Goal: Obtain resource: Obtain resource

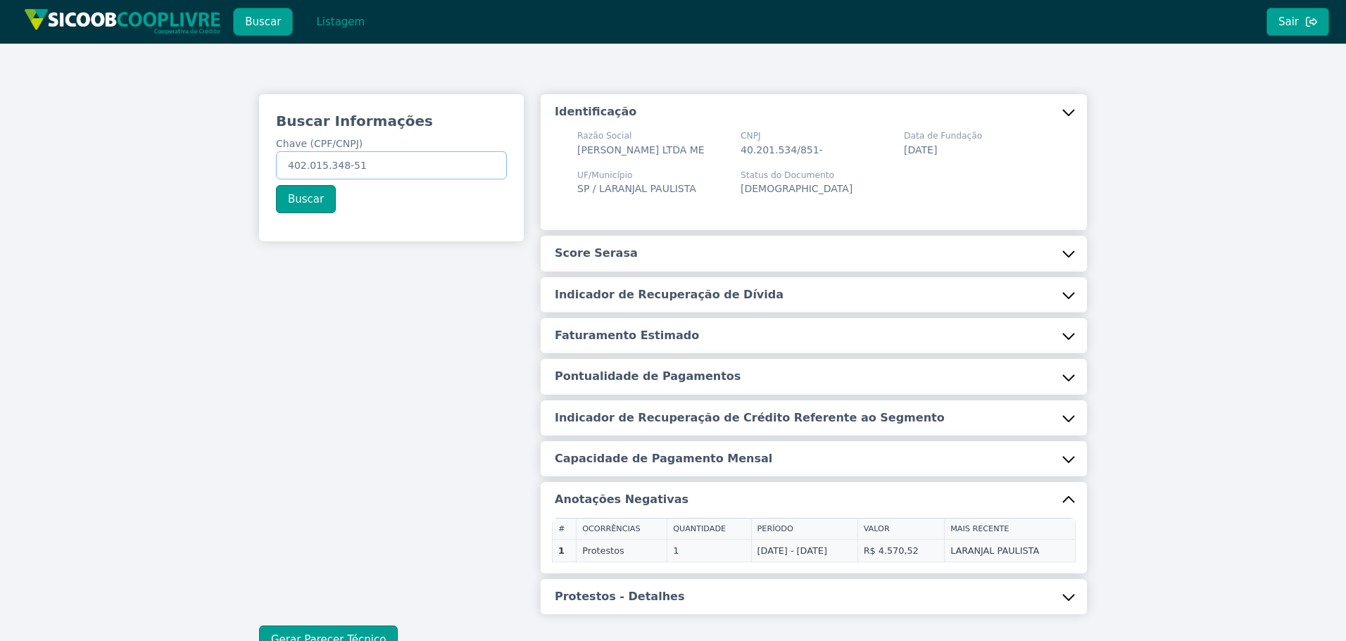
drag, startPoint x: 282, startPoint y: 175, endPoint x: 32, endPoint y: 161, distance: 250.3
click at [32, 161] on div "Buscar Informações Chave (CPF/CNPJ) 402.015.348-51 Buscar Identificação Razão S…" at bounding box center [673, 374] width 1346 height 661
paste input "9.740.088/0001-77"
click at [304, 201] on button "Buscar" at bounding box center [306, 199] width 60 height 28
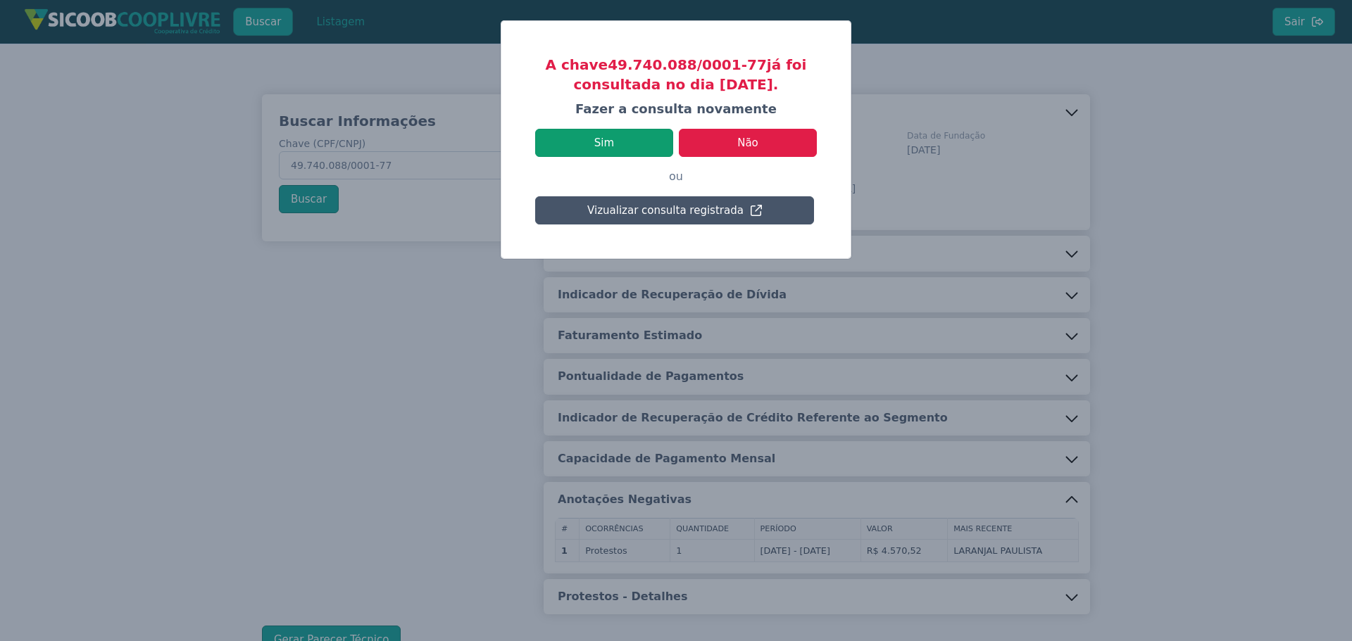
click at [634, 138] on button "Sim" at bounding box center [604, 143] width 138 height 28
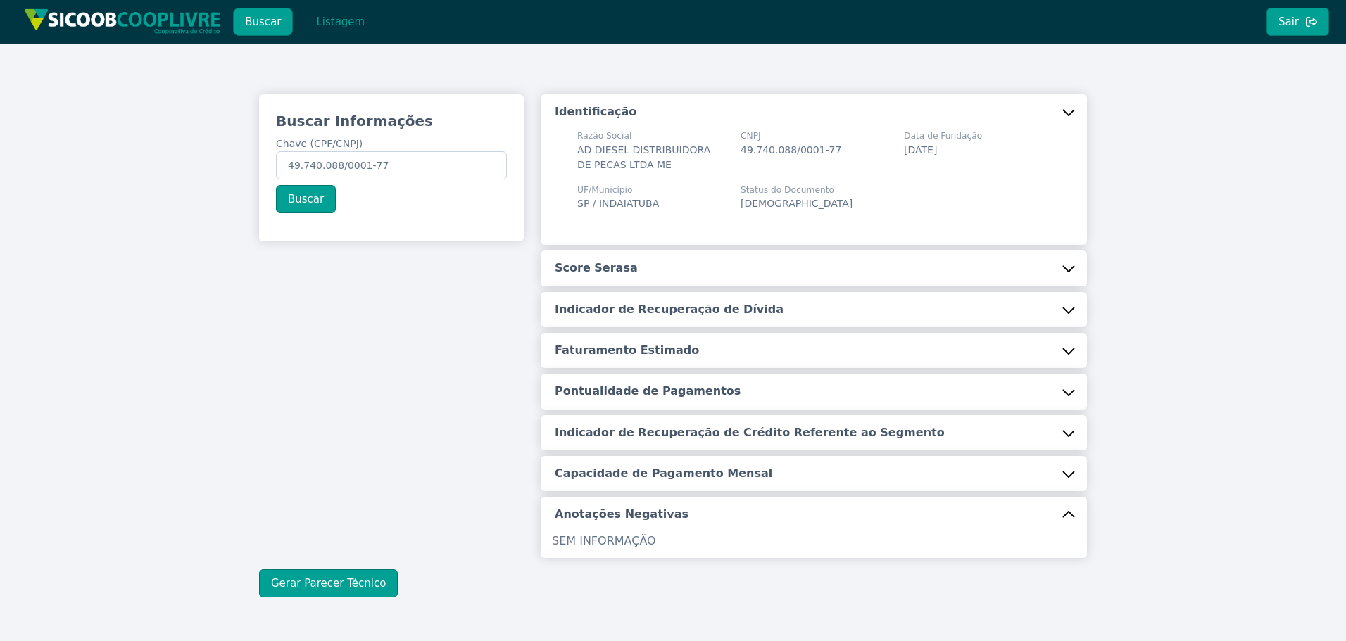
click at [662, 269] on button "Score Serasa" at bounding box center [814, 268] width 546 height 35
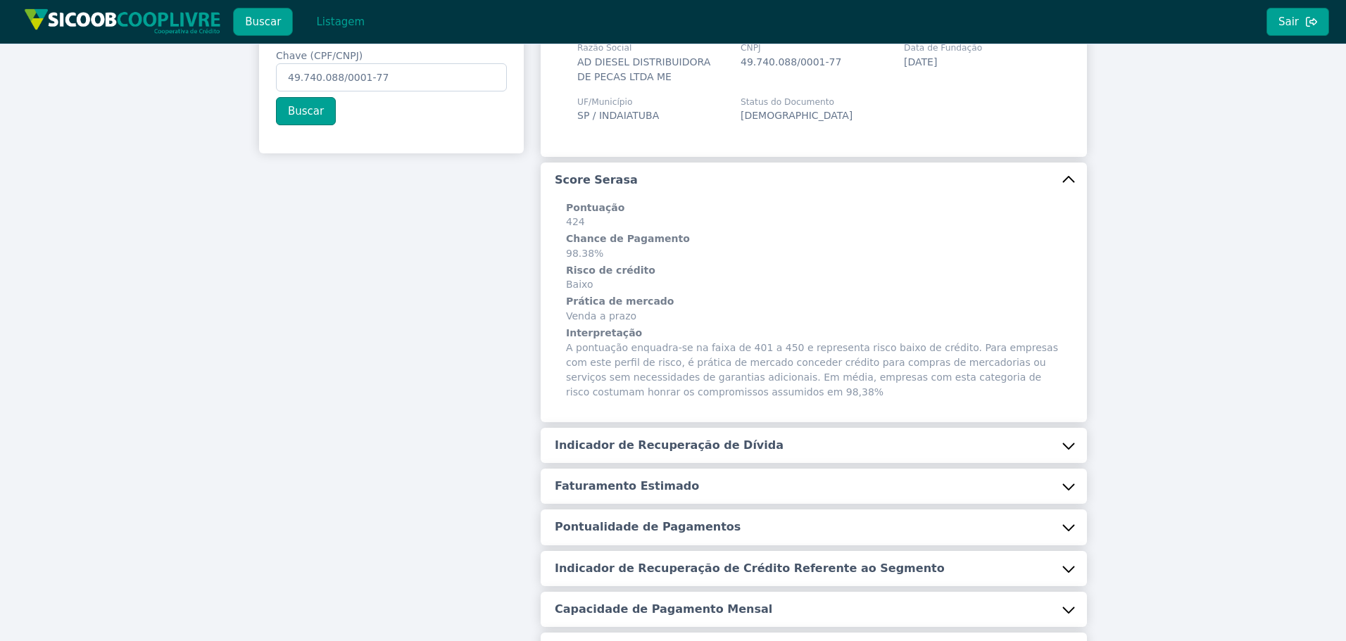
scroll to position [271, 0]
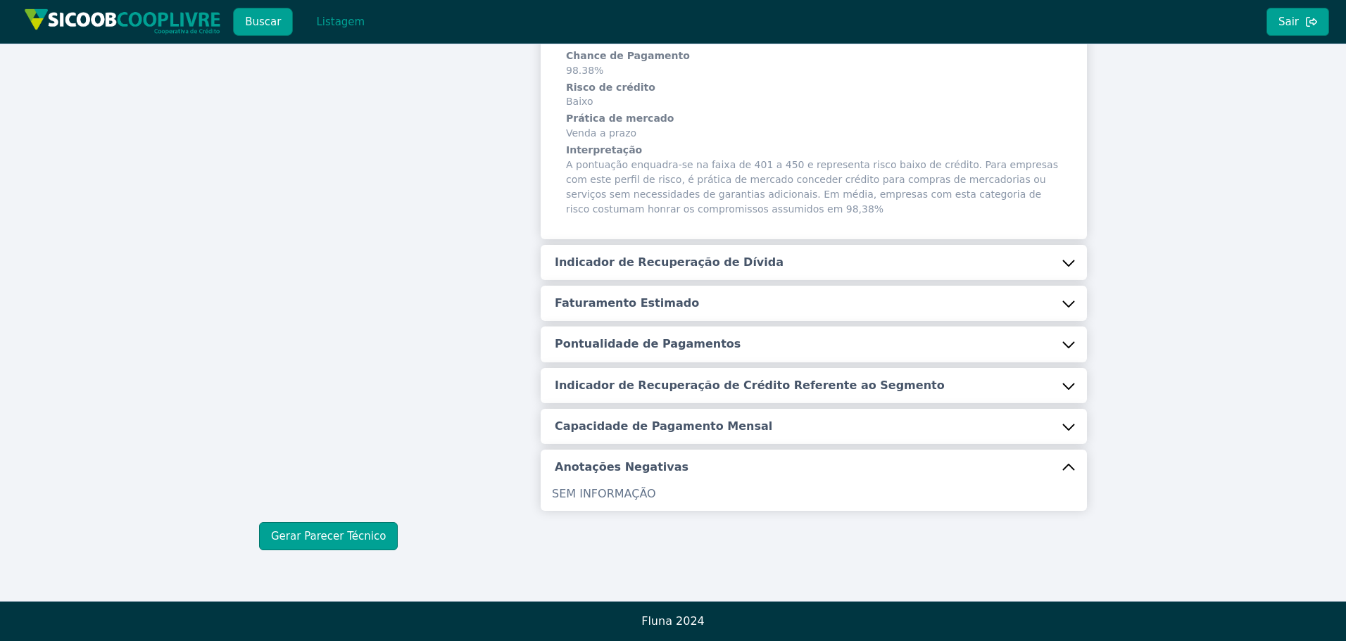
click at [644, 255] on h5 "Indicador de Recuperação de Dívida" at bounding box center [669, 262] width 229 height 15
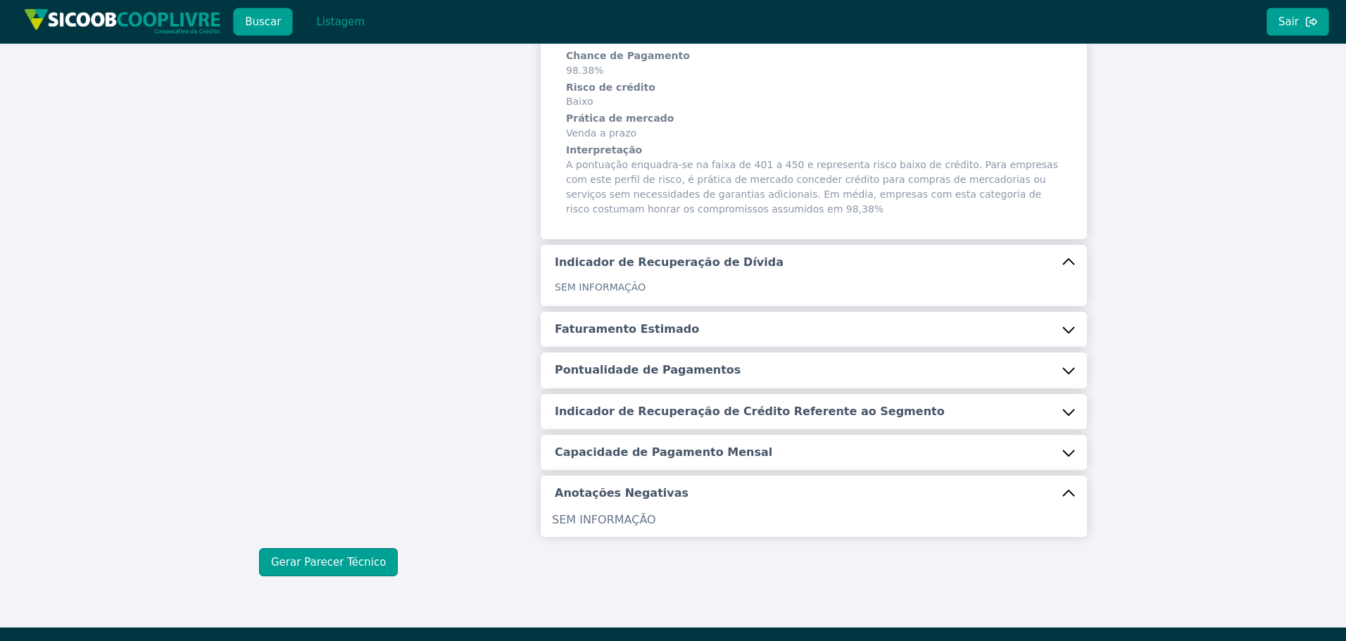
click at [620, 334] on h5 "Faturamento Estimado" at bounding box center [627, 329] width 144 height 15
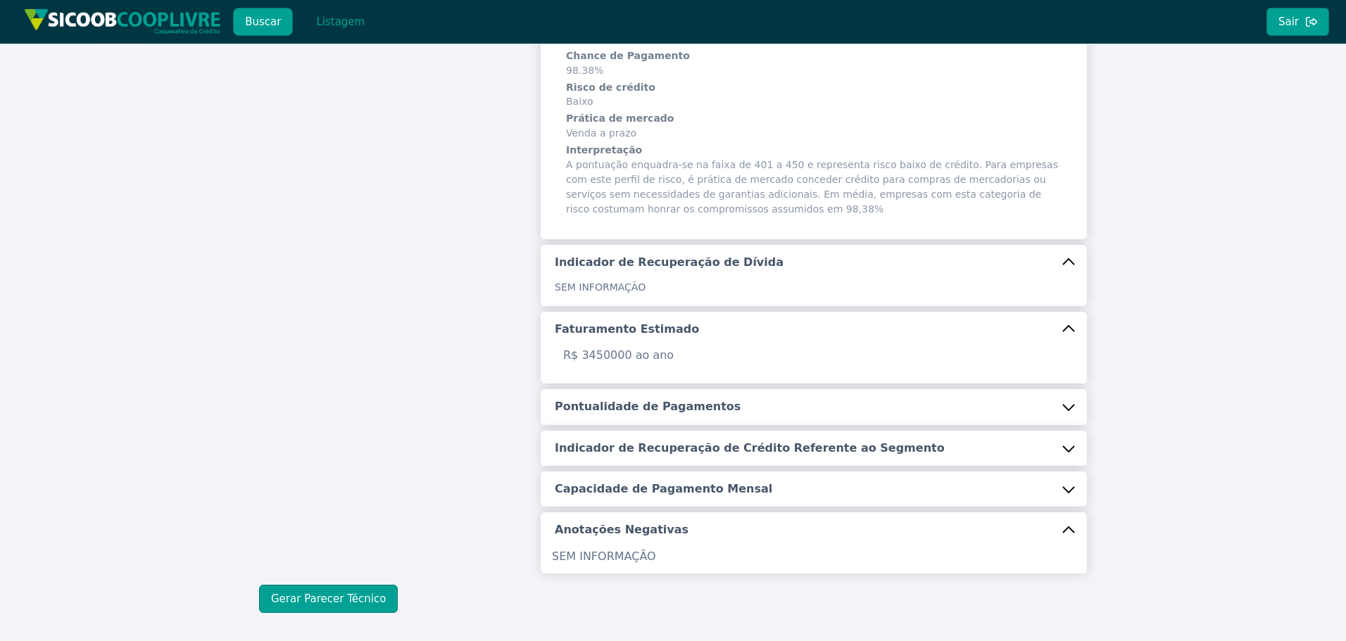
click at [614, 391] on button "Pontualidade de Pagamentos" at bounding box center [814, 406] width 546 height 35
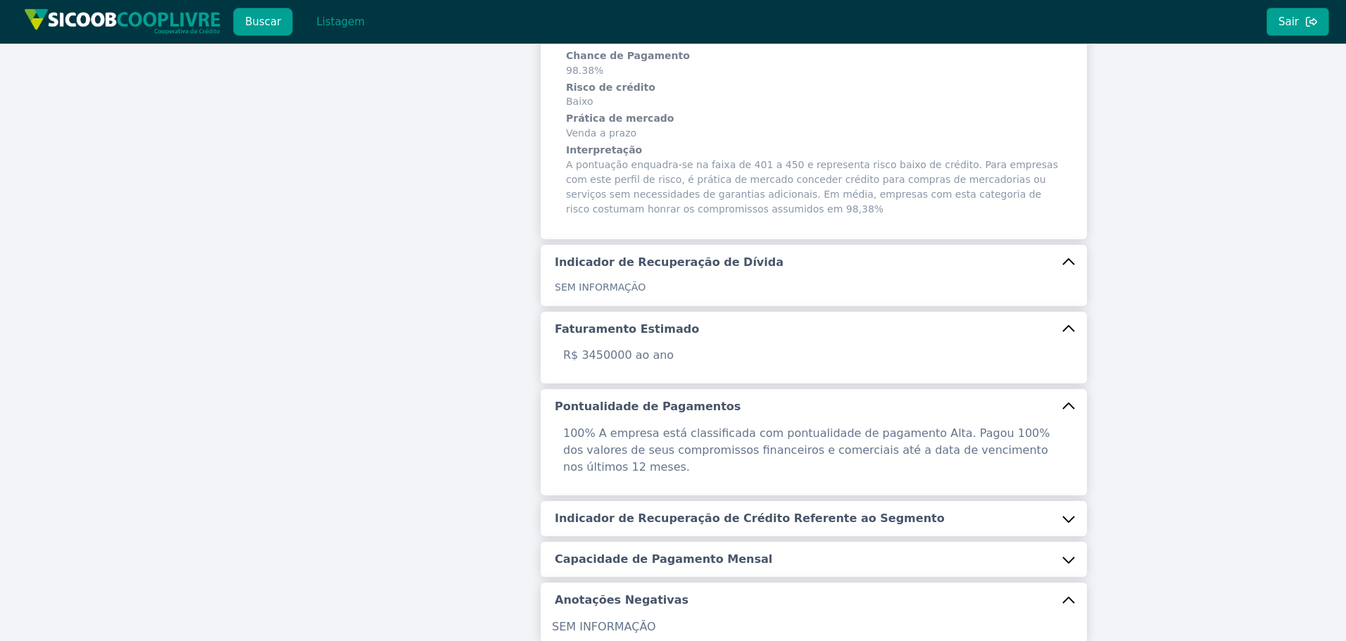
click at [617, 517] on button "Indicador de Recuperação de Crédito Referente ao Segmento" at bounding box center [814, 518] width 546 height 35
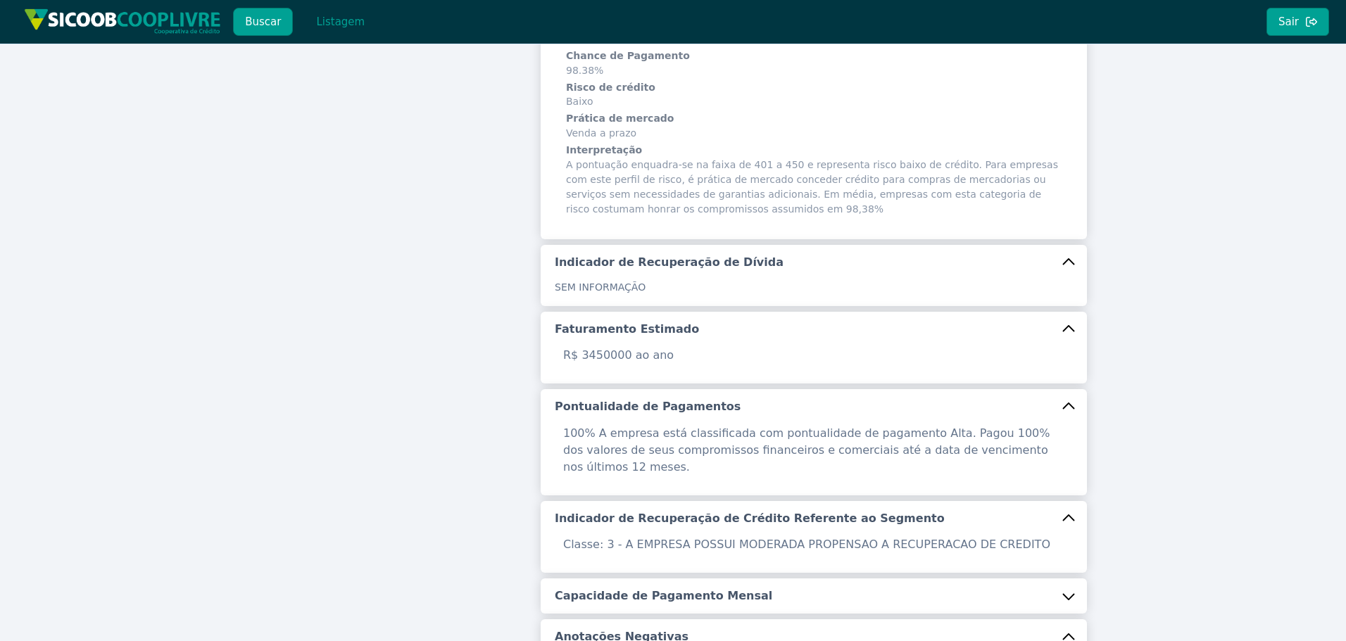
click at [660, 588] on h5 "Capacidade de Pagamento Mensal" at bounding box center [664, 595] width 218 height 15
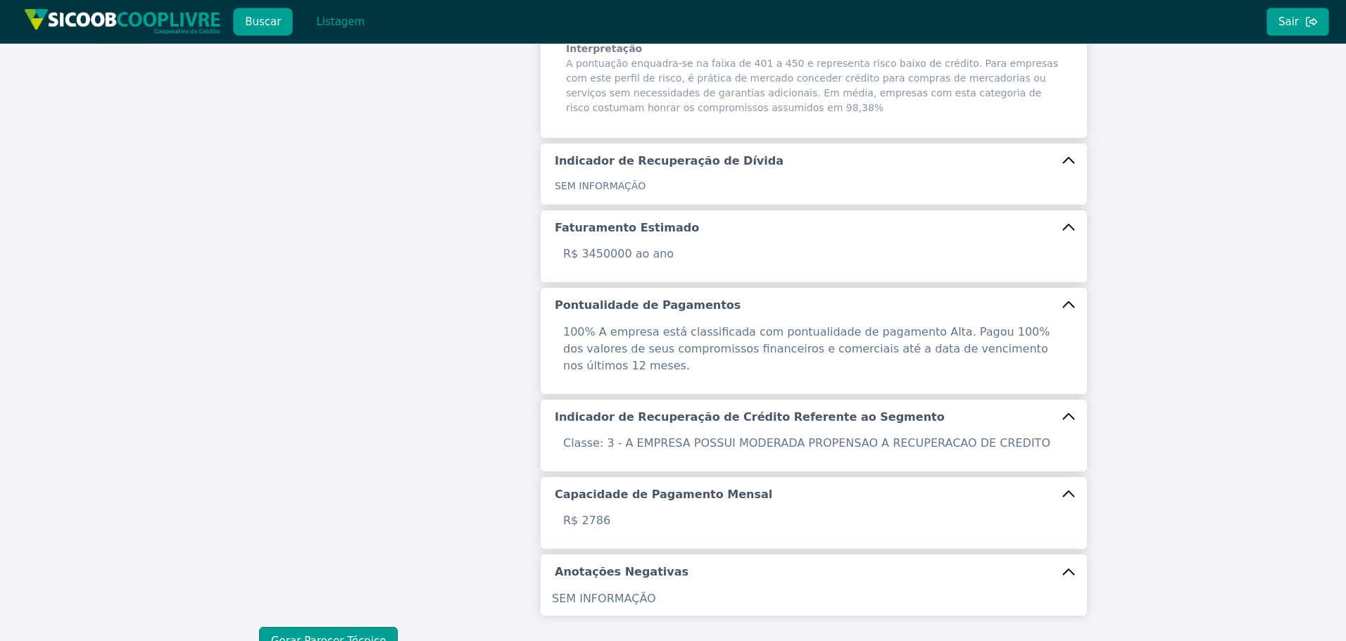
scroll to position [460, 0]
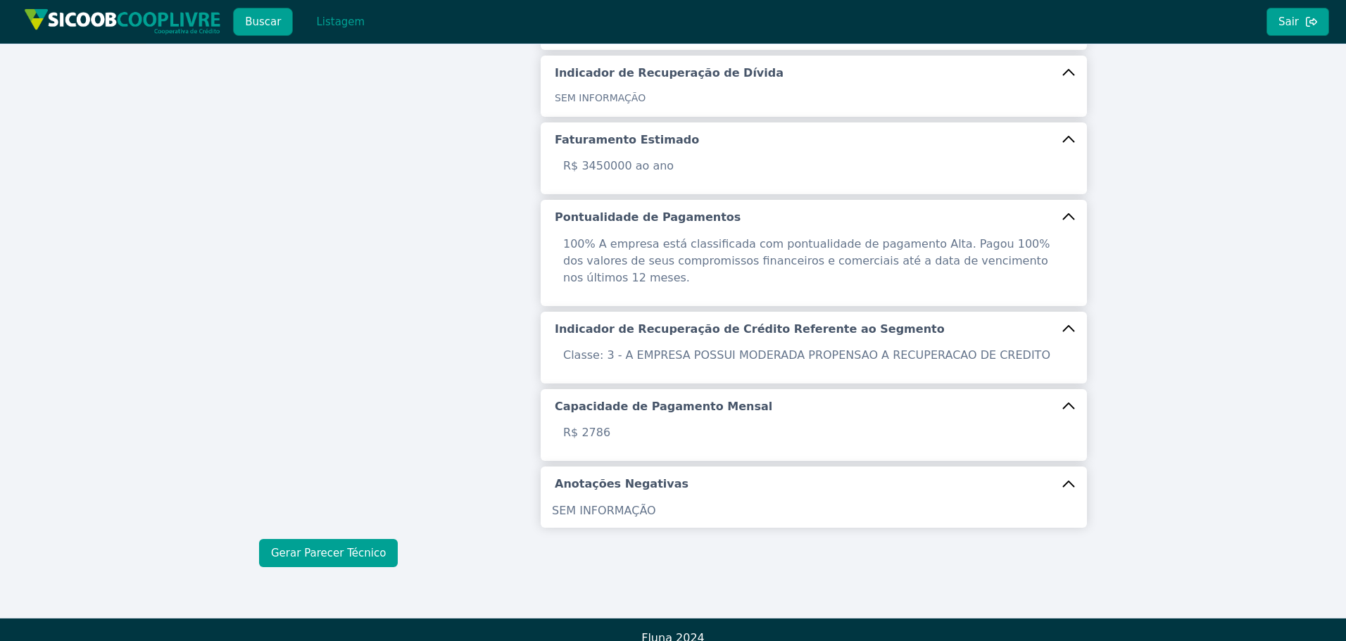
click at [356, 539] on button "Gerar Parecer Técnico" at bounding box center [328, 553] width 139 height 28
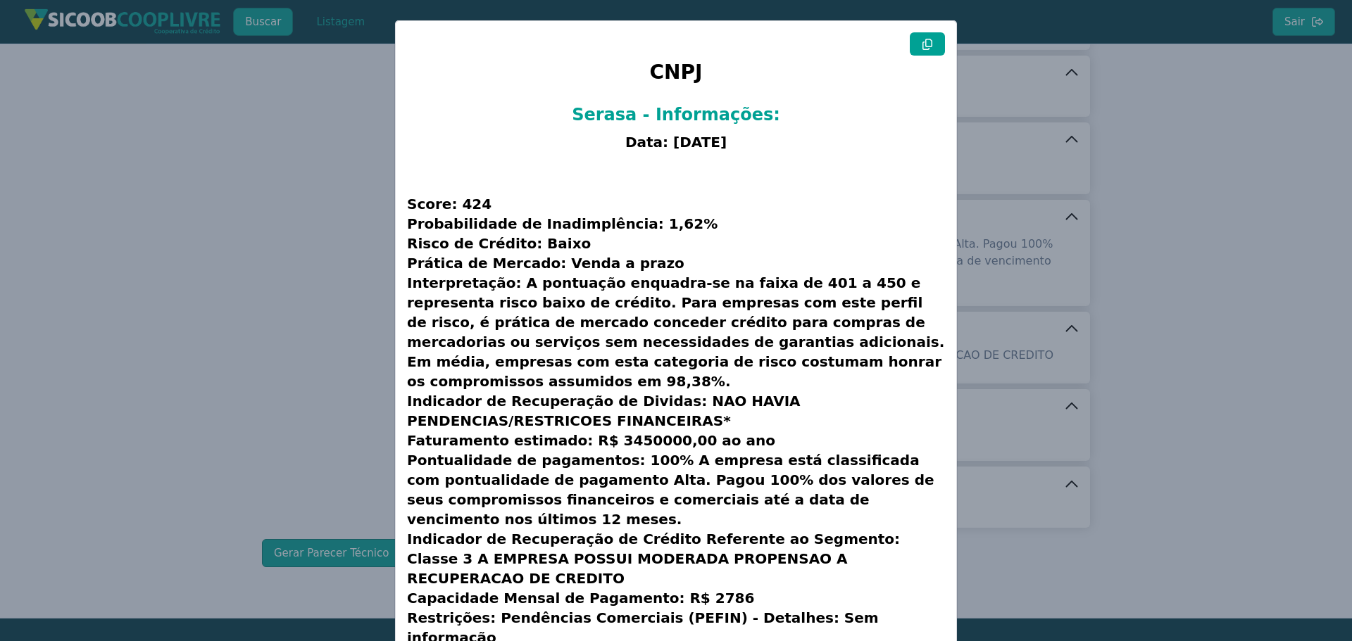
click at [929, 49] on icon at bounding box center [926, 44] width 11 height 11
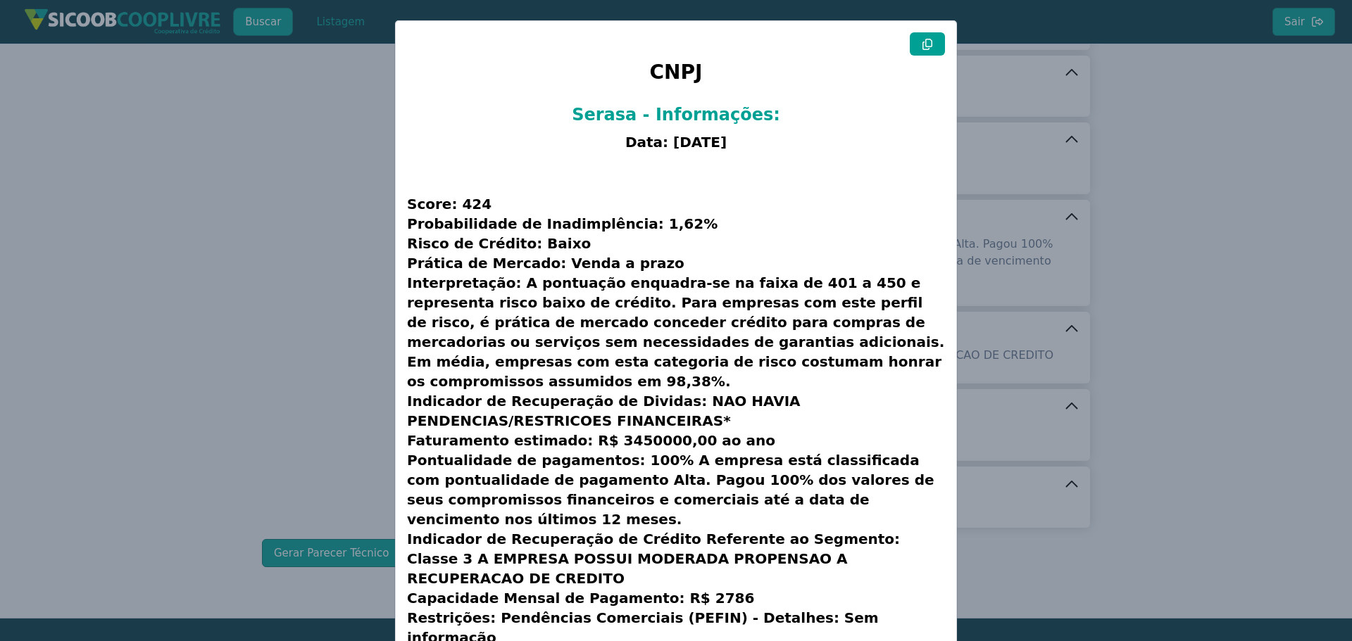
click at [922, 48] on icon at bounding box center [926, 44] width 11 height 11
click at [238, 163] on modal-container "CNPJ Serasa - Informações: Data: [DATE] Score: 424 Probabilidade de Inadimplênc…" at bounding box center [676, 320] width 1352 height 641
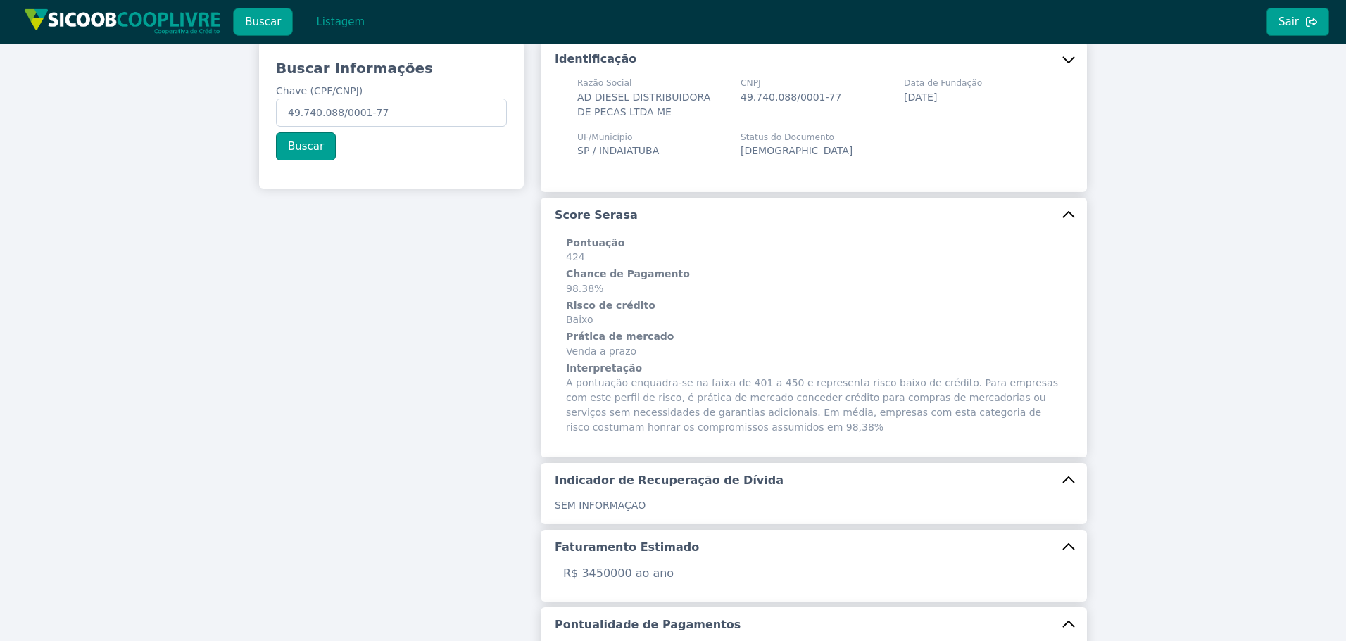
scroll to position [0, 0]
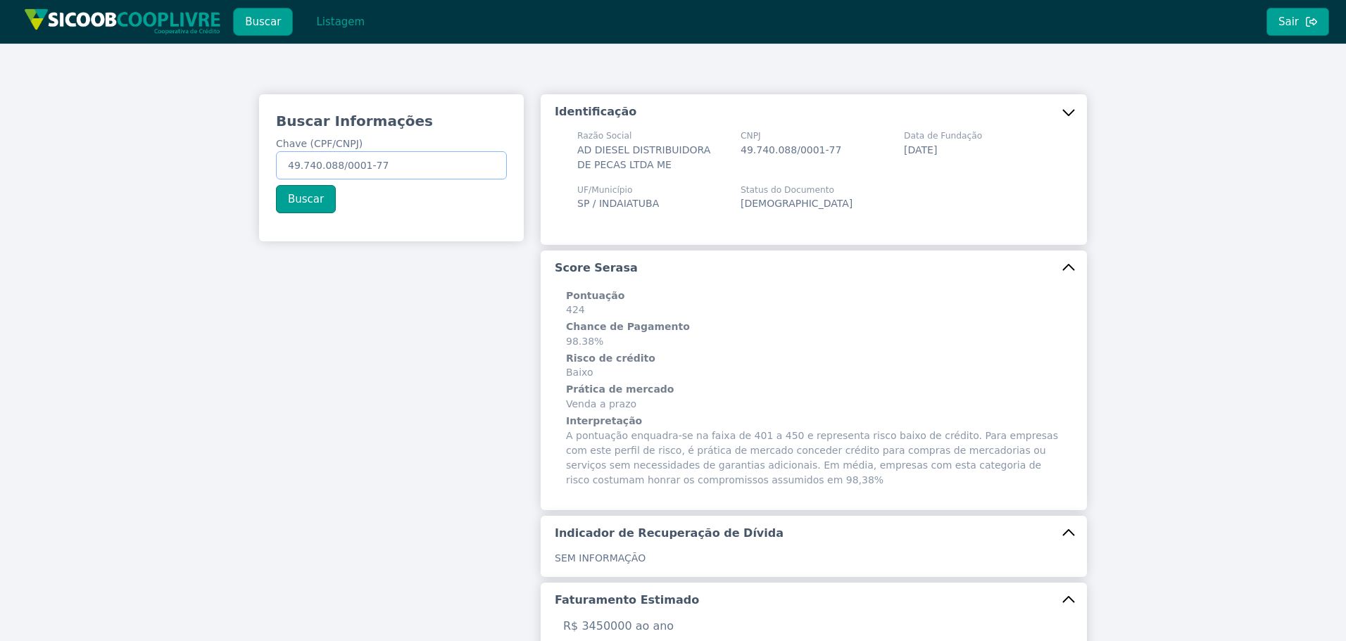
drag, startPoint x: 402, startPoint y: 166, endPoint x: -9, endPoint y: 174, distance: 411.2
click at [0, 174] on html "Buscar Listagem Sair Buscar Informações Chave (CPF/CNPJ) 49.740.088/0001-77 Bus…" at bounding box center [673, 320] width 1346 height 641
paste input "30.670.835/0001-10"
type input "30.670.835/0001-10"
click at [289, 202] on button "Buscar" at bounding box center [306, 199] width 60 height 28
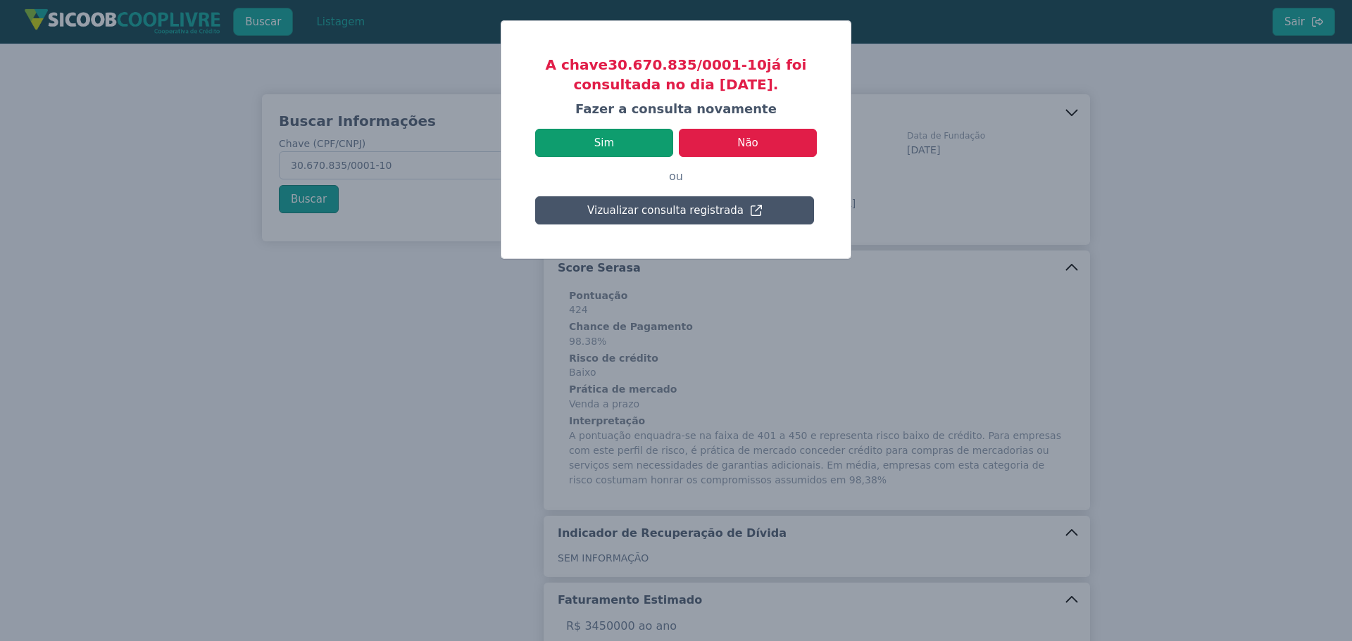
click at [614, 139] on button "Sim" at bounding box center [604, 143] width 138 height 28
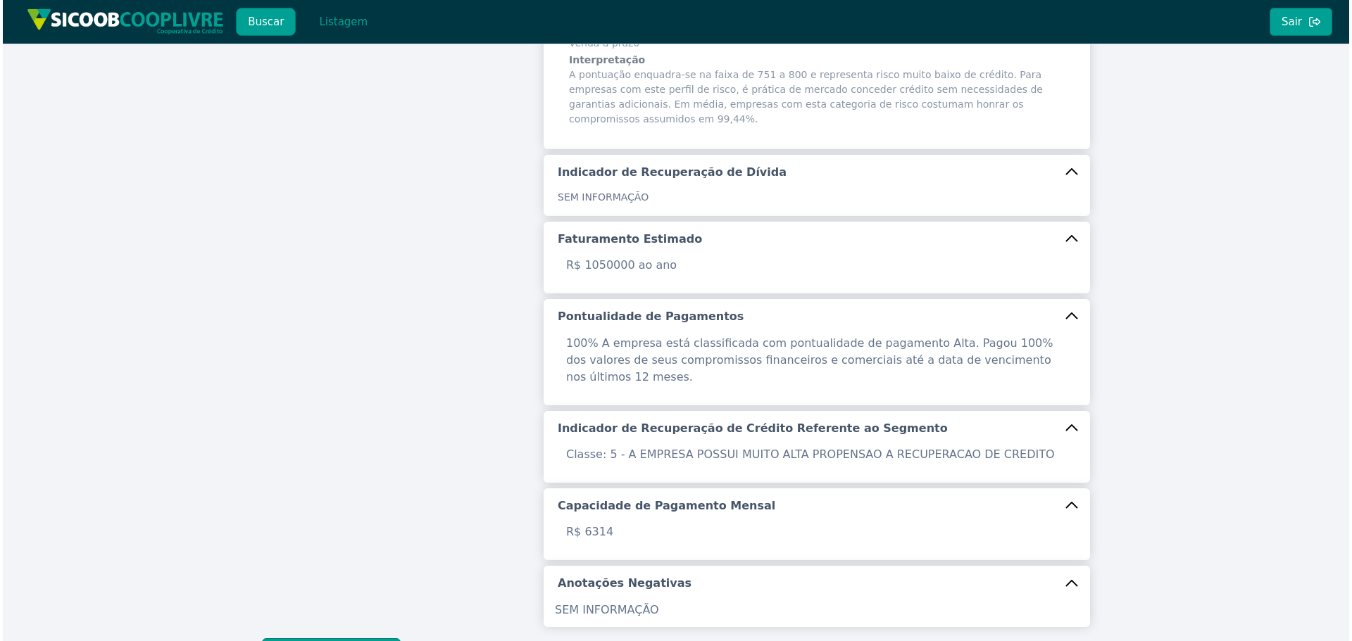
scroll to position [446, 0]
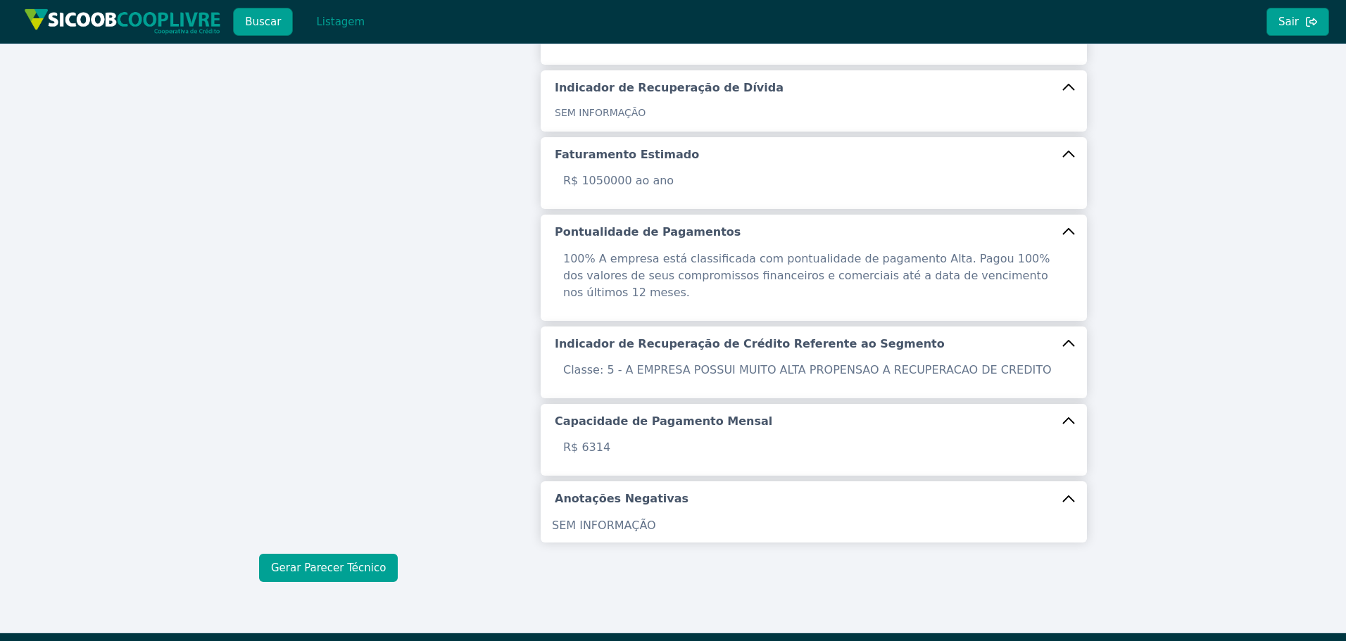
click at [336, 554] on button "Gerar Parecer Técnico" at bounding box center [328, 568] width 139 height 28
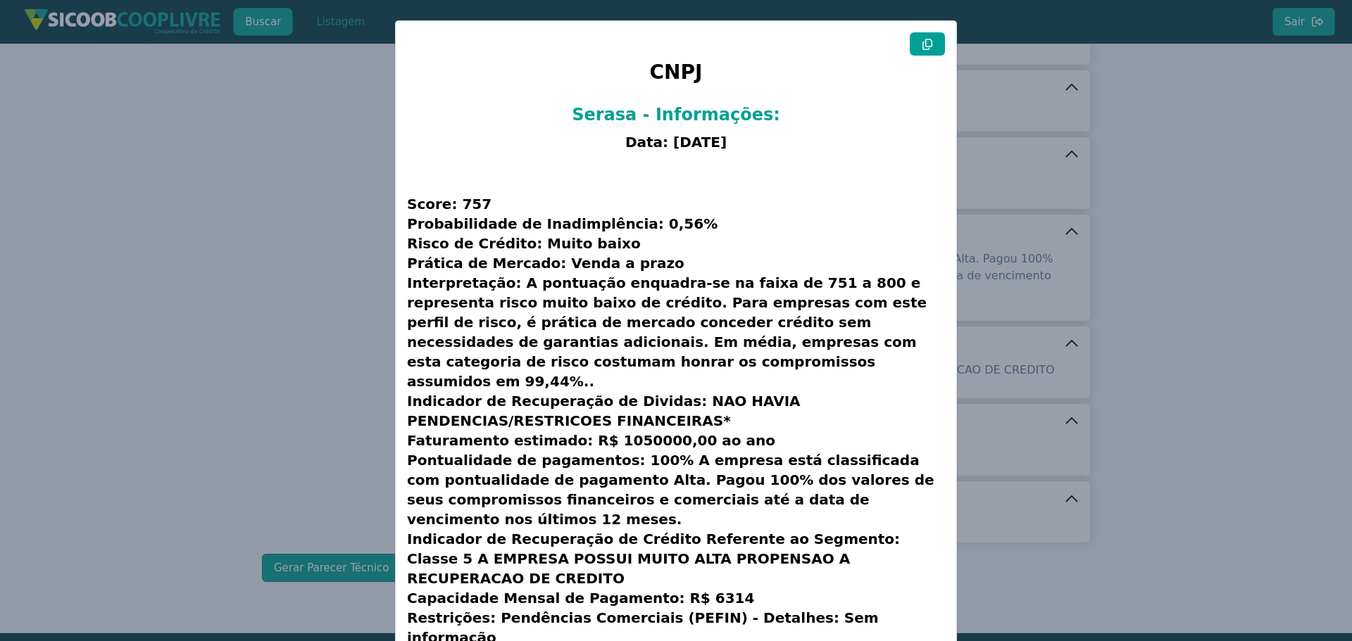
click at [922, 42] on icon at bounding box center [927, 44] width 10 height 11
